Goal: Task Accomplishment & Management: Manage account settings

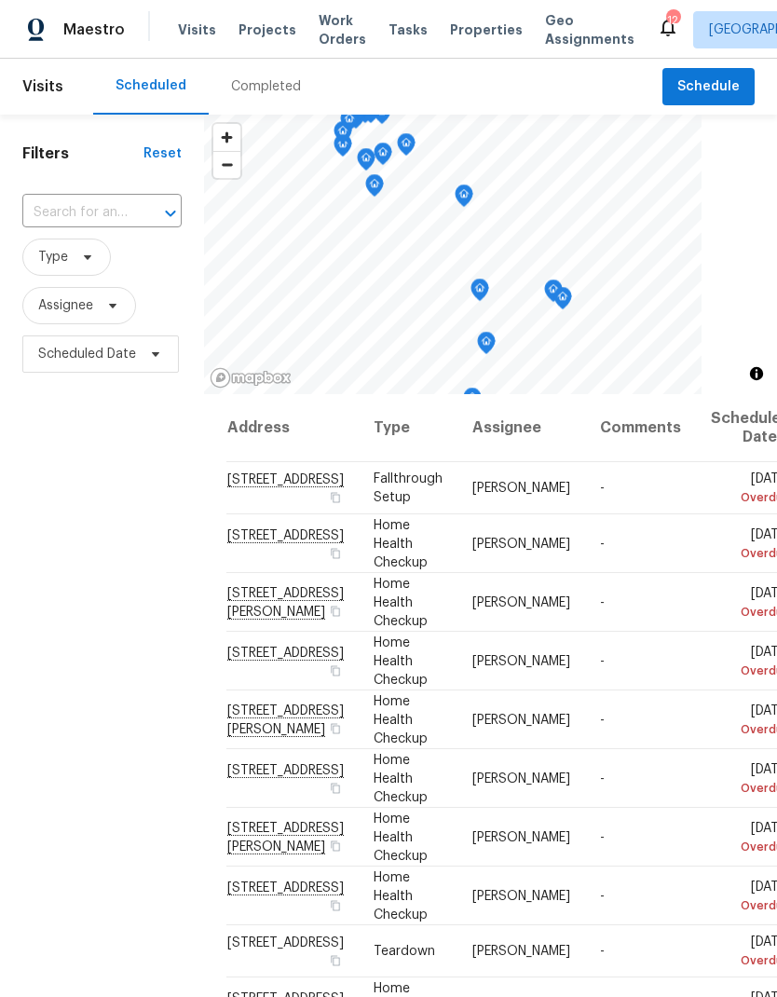
click at [202, 31] on span "Visits" at bounding box center [197, 30] width 38 height 19
click at [100, 201] on input "text" at bounding box center [75, 213] width 107 height 29
type input "138 w"
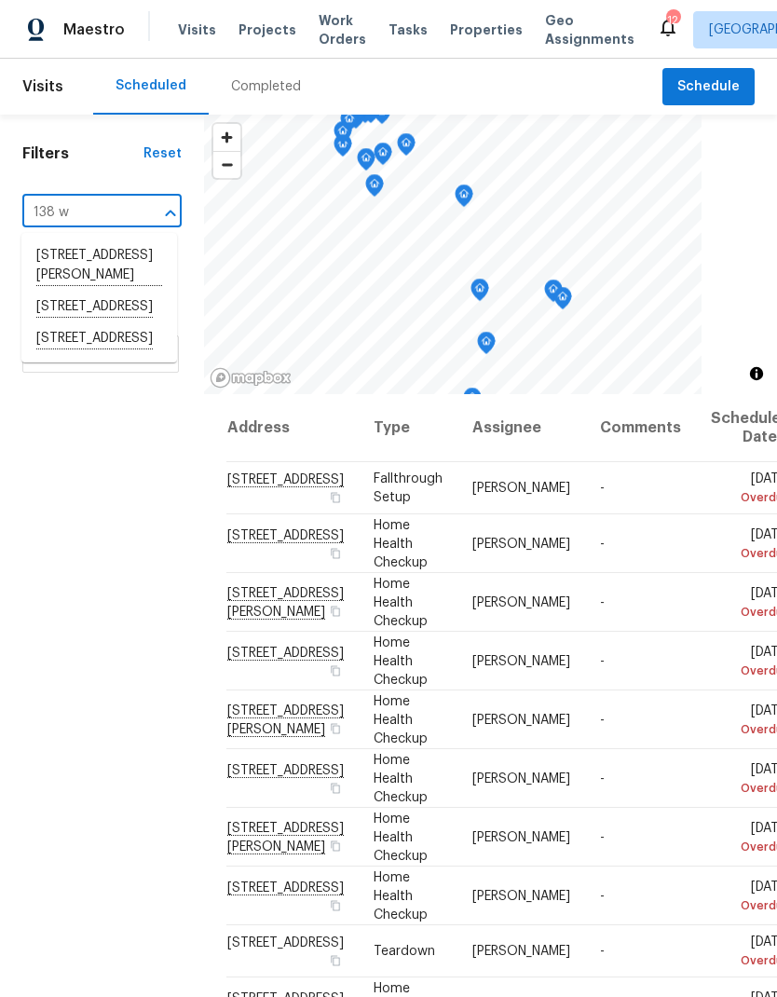
click at [60, 355] on li "[STREET_ADDRESS]" at bounding box center [99, 339] width 156 height 32
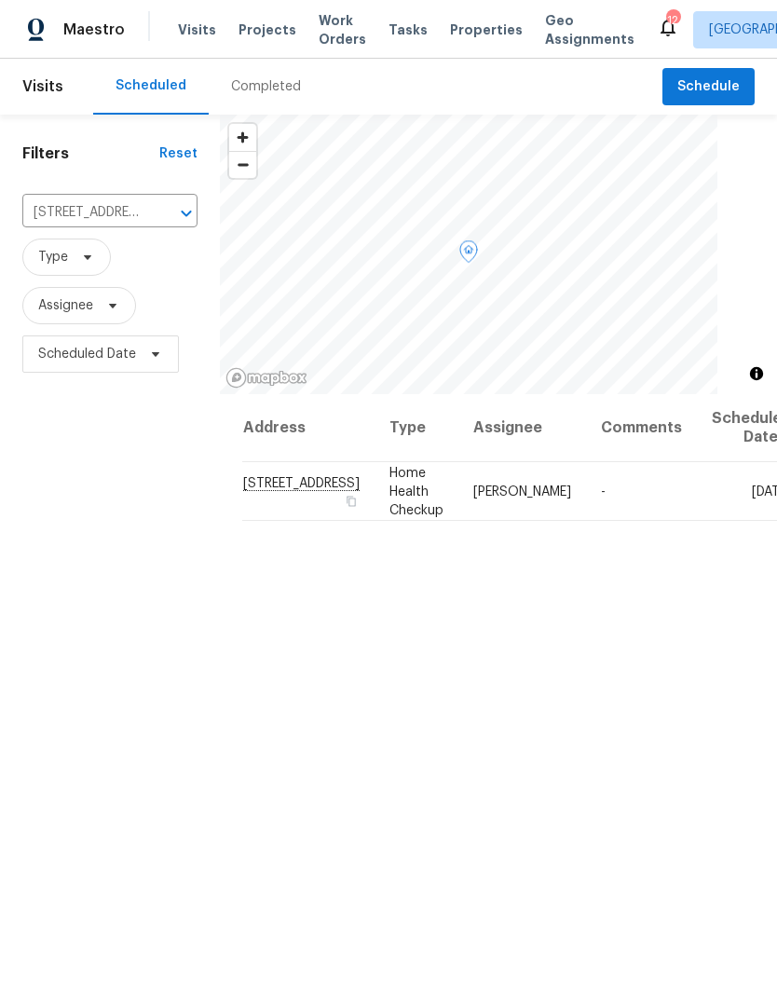
click at [0, 0] on icon at bounding box center [0, 0] width 0 height 0
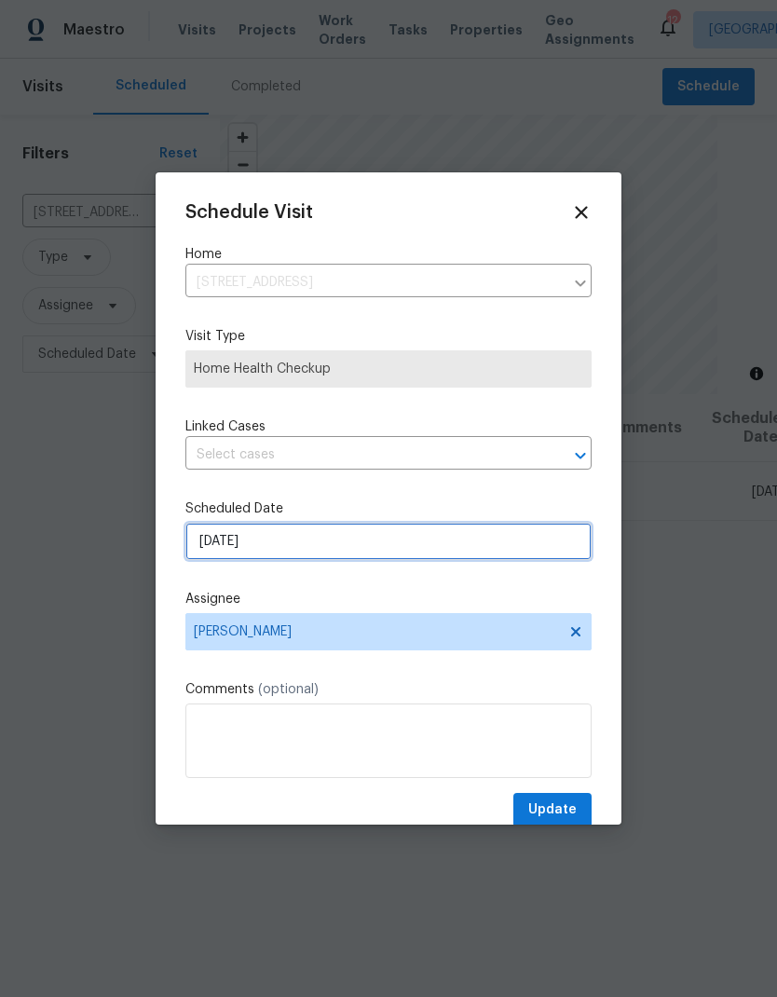
click at [239, 534] on input "[DATE]" at bounding box center [388, 541] width 406 height 37
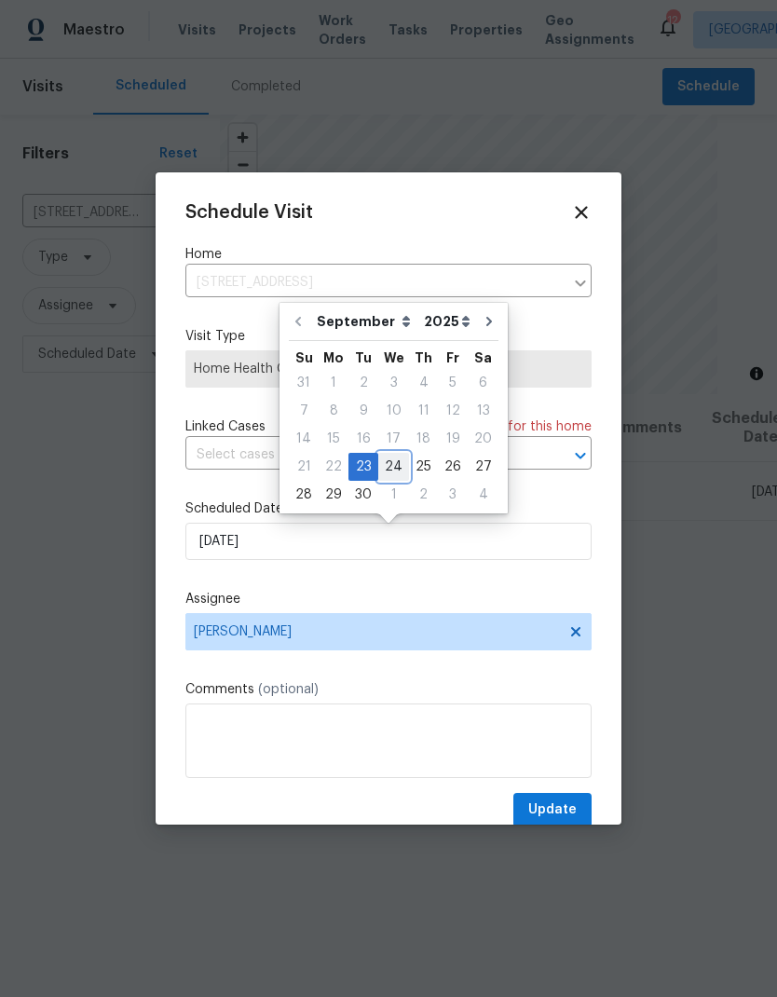
click at [397, 472] on div "24" at bounding box center [393, 467] width 31 height 26
type input "[DATE]"
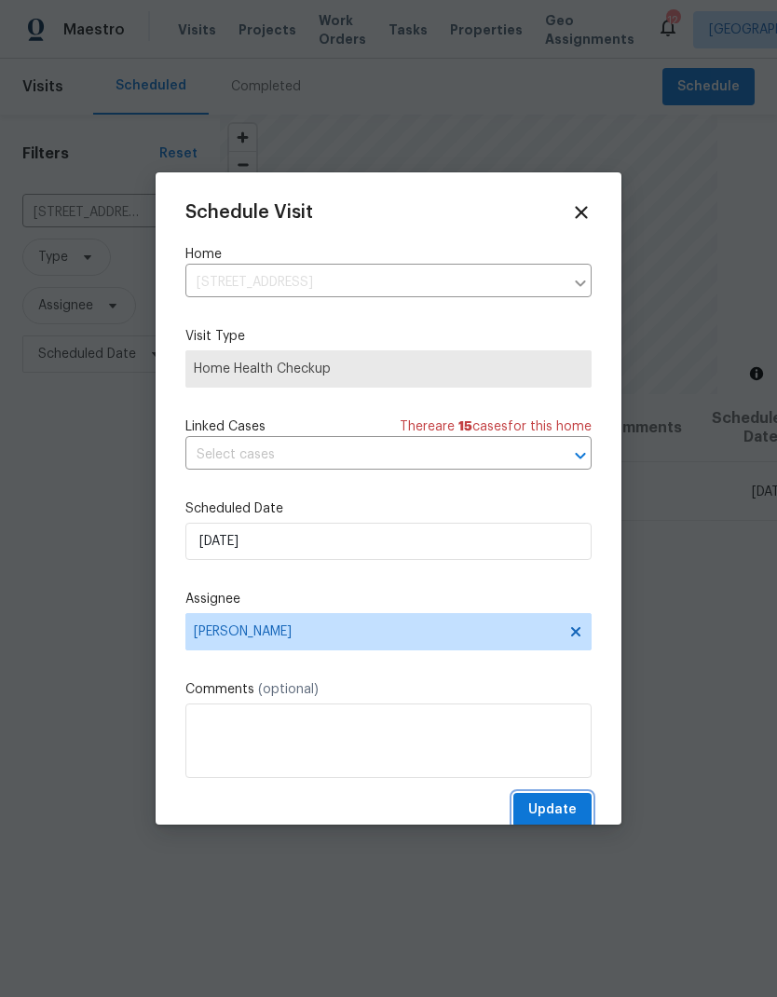
click at [556, 798] on button "Update" at bounding box center [553, 810] width 78 height 34
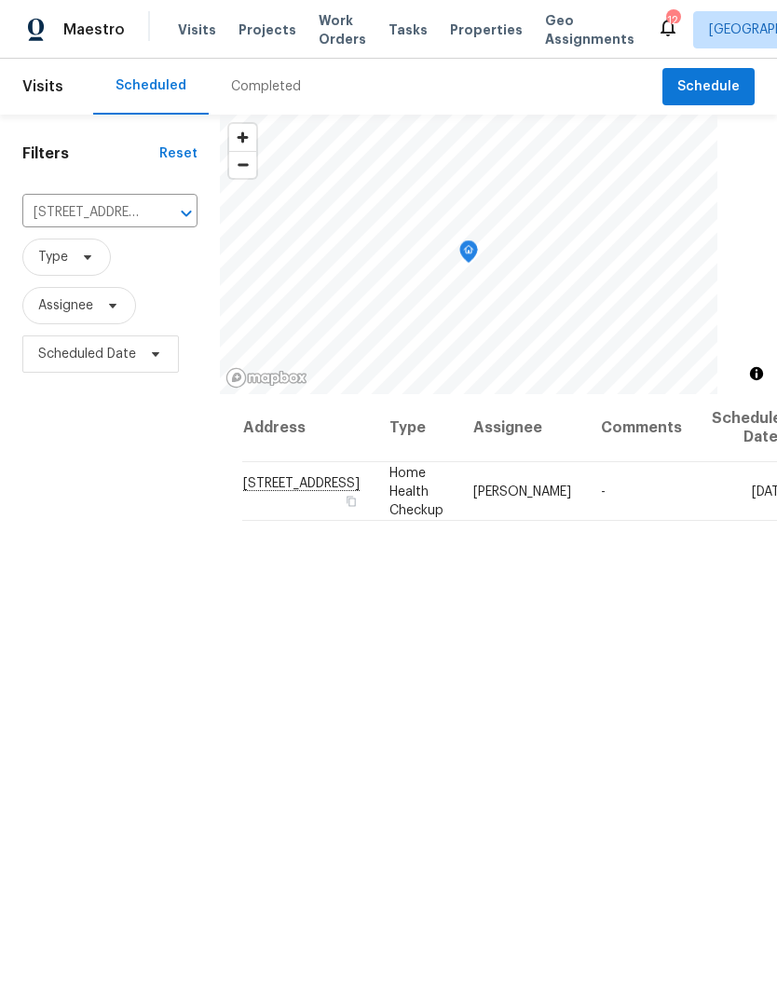
click at [126, 215] on input "[STREET_ADDRESS]" at bounding box center [83, 213] width 123 height 29
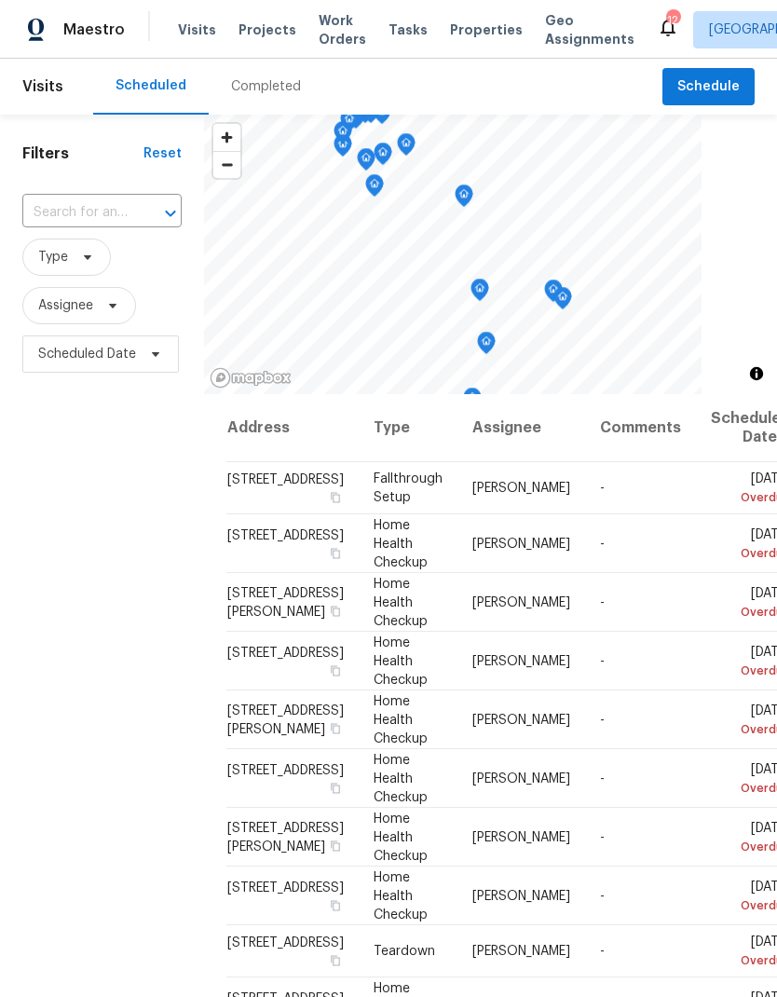
click at [107, 213] on input "text" at bounding box center [75, 213] width 107 height 29
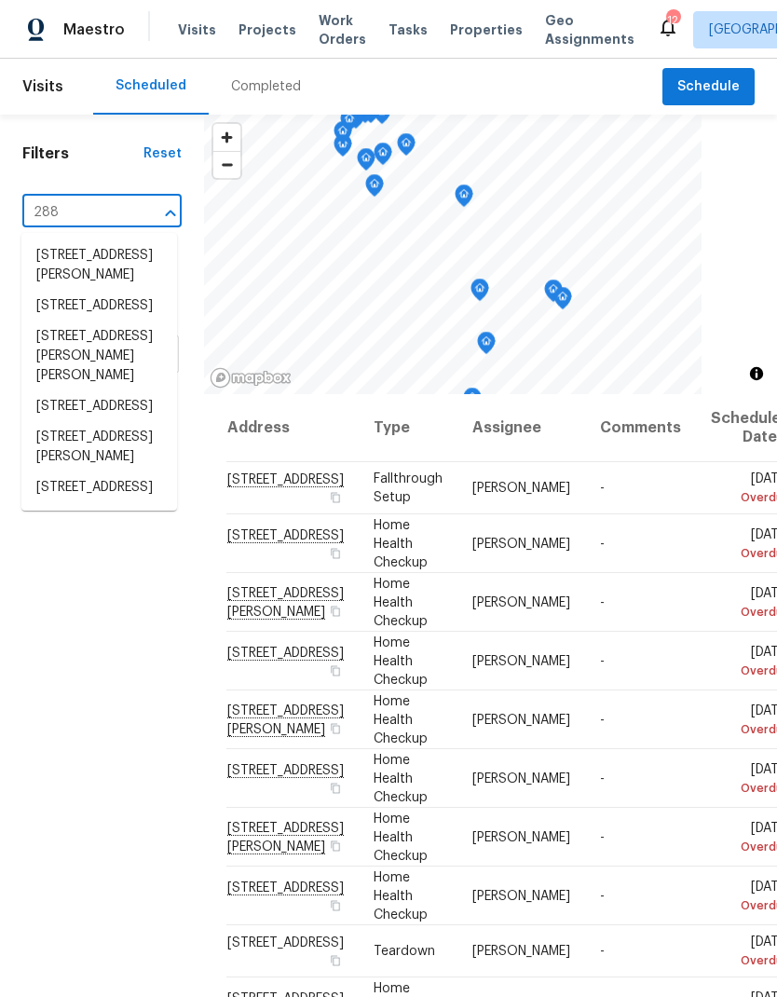
type input "288 d"
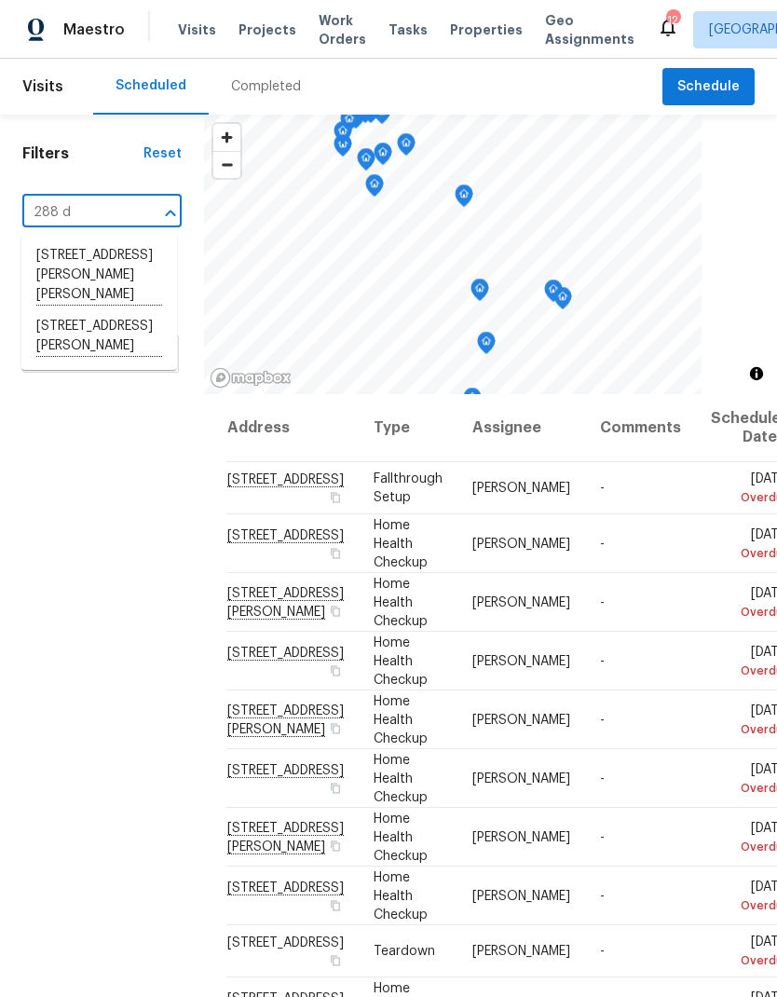
click at [84, 336] on li "[STREET_ADDRESS][PERSON_NAME]" at bounding box center [99, 336] width 156 height 51
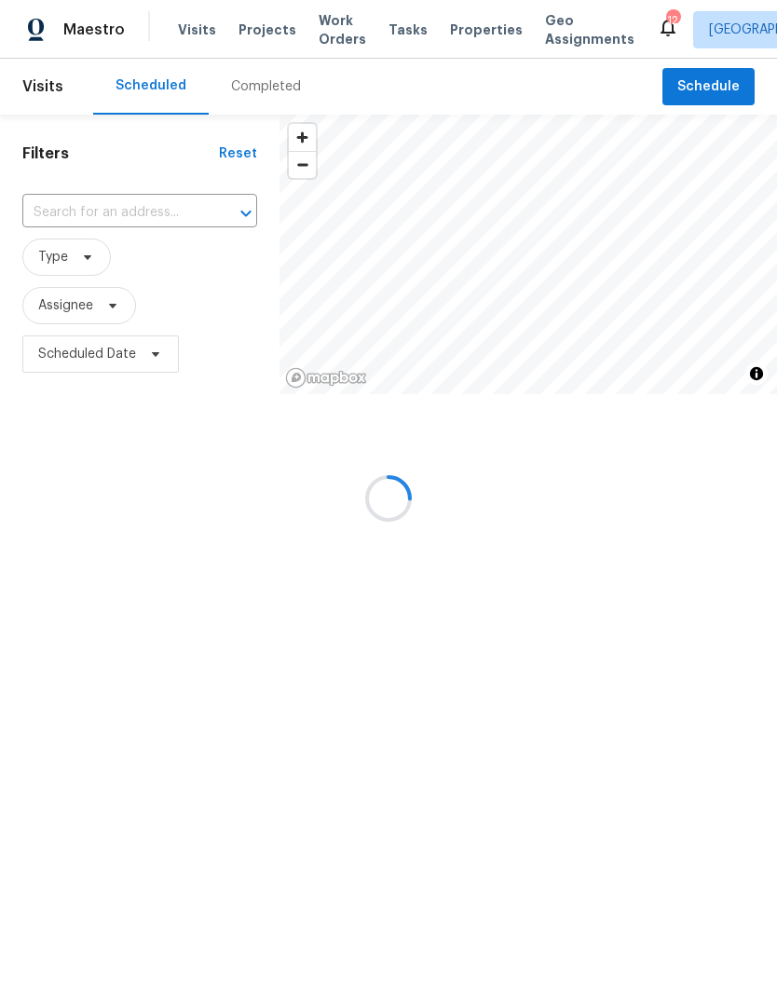
type input "[STREET_ADDRESS][PERSON_NAME]"
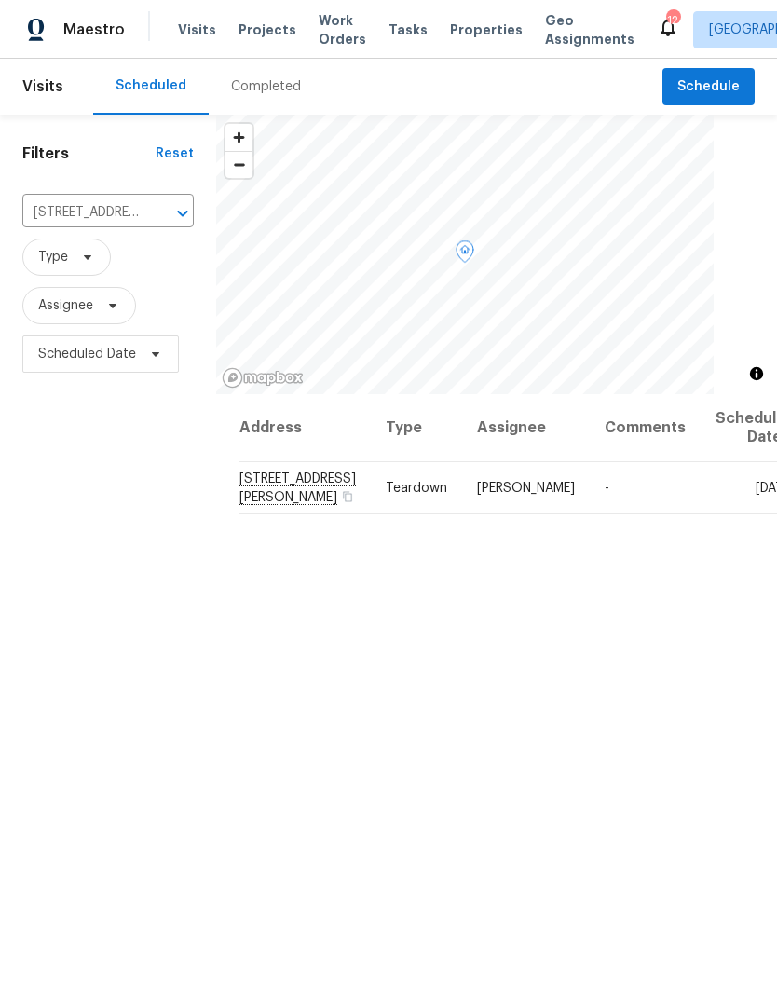
click at [0, 0] on icon at bounding box center [0, 0] width 0 height 0
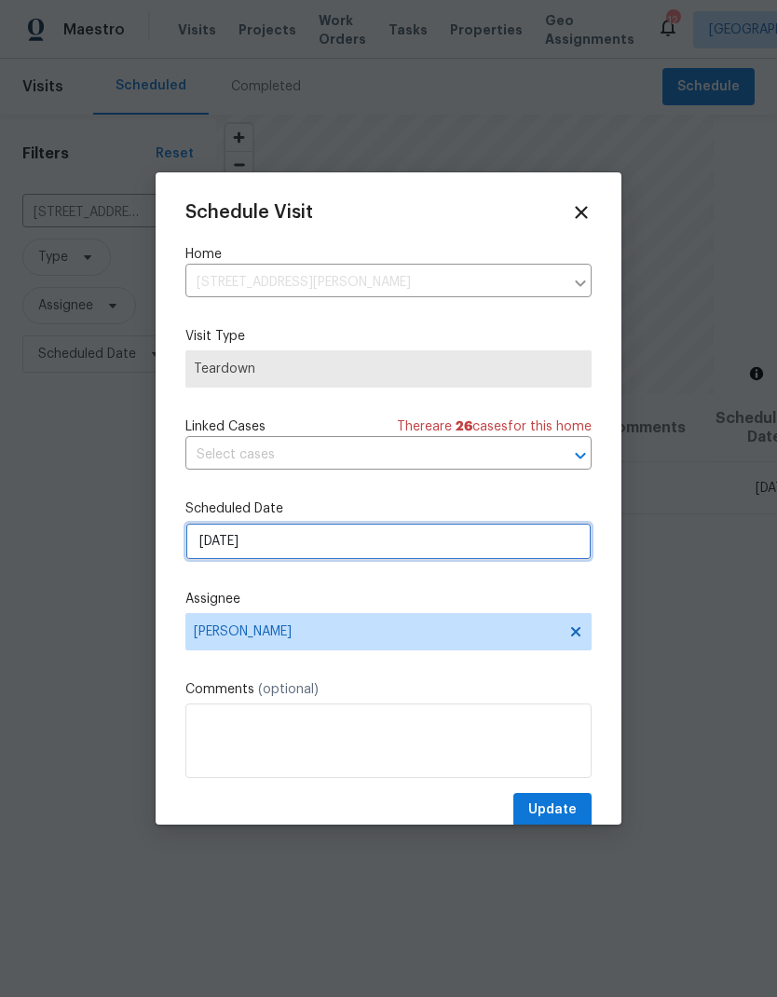
click at [222, 549] on input "[DATE]" at bounding box center [388, 541] width 406 height 37
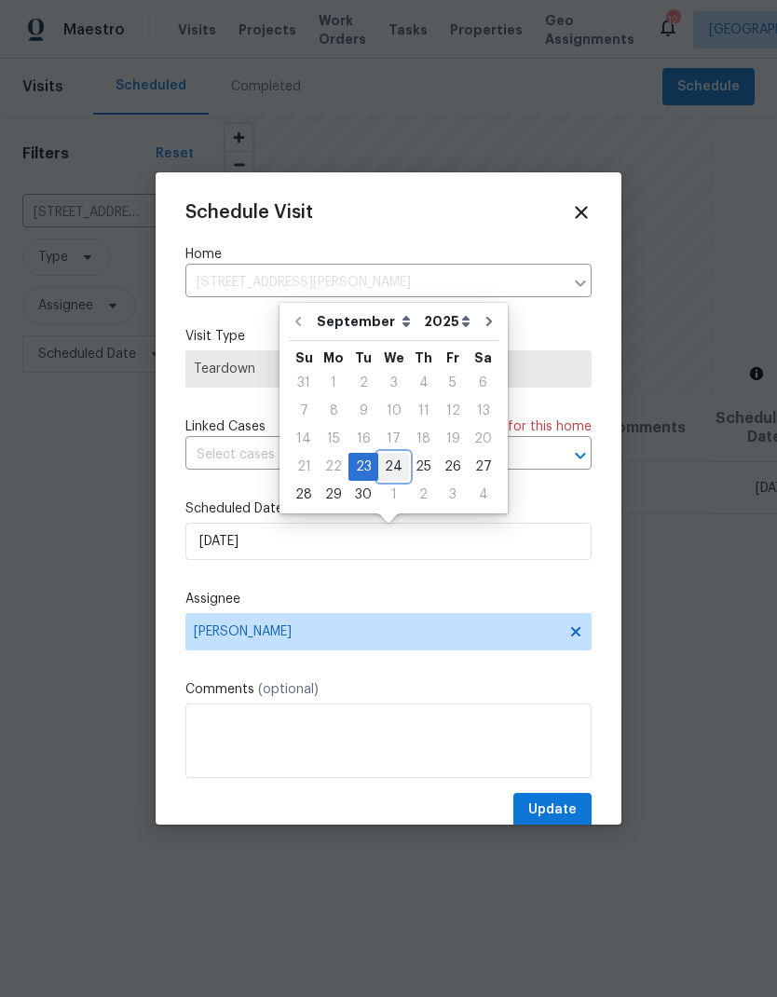
click at [391, 471] on div "24" at bounding box center [393, 467] width 31 height 26
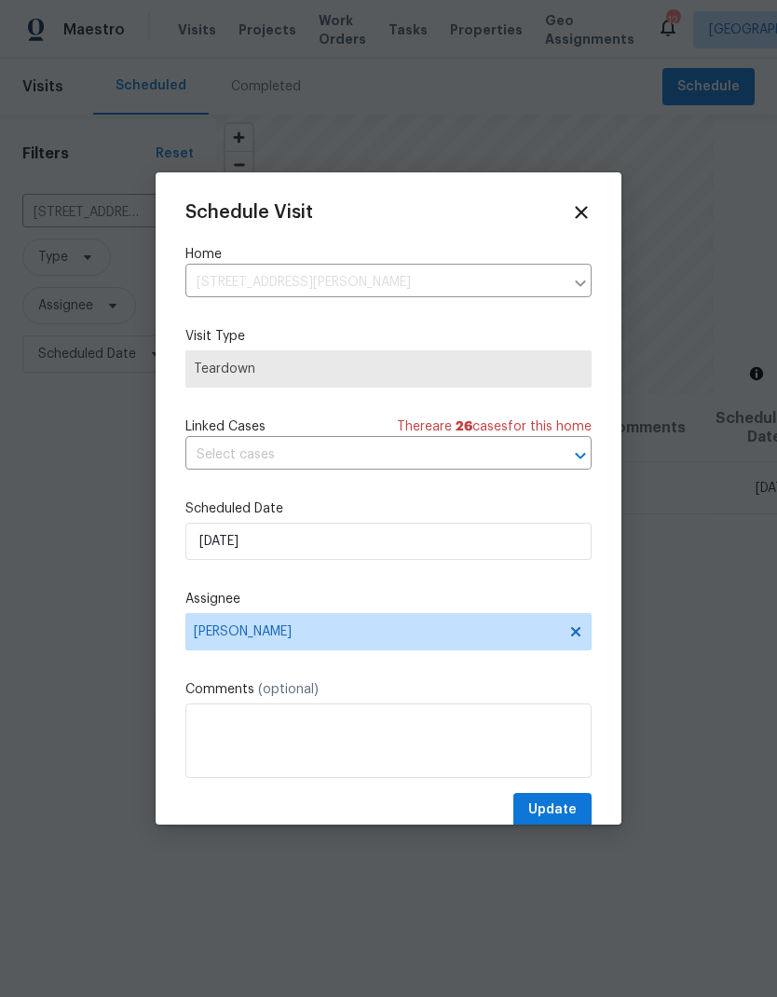
type input "[DATE]"
click at [538, 778] on textarea at bounding box center [388, 741] width 406 height 75
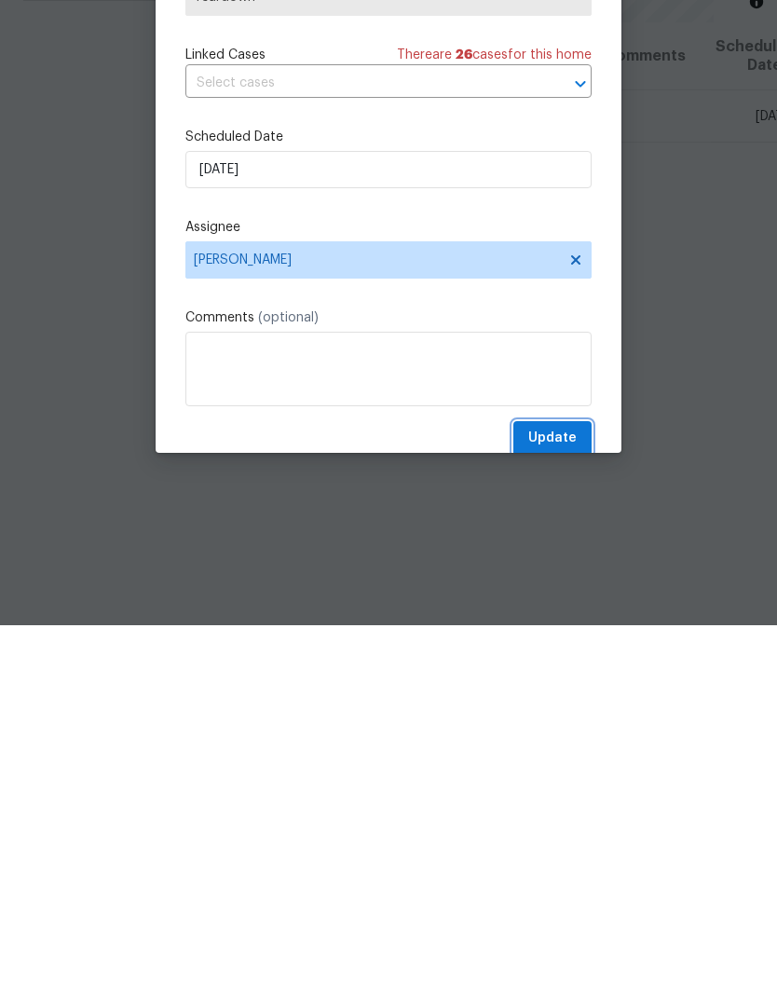
click at [561, 799] on span "Update" at bounding box center [552, 810] width 48 height 23
